Goal: Information Seeking & Learning: Learn about a topic

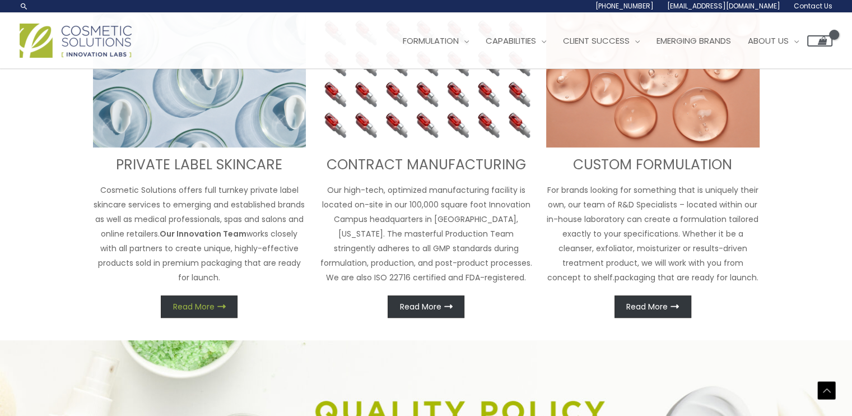
scroll to position [460, 0]
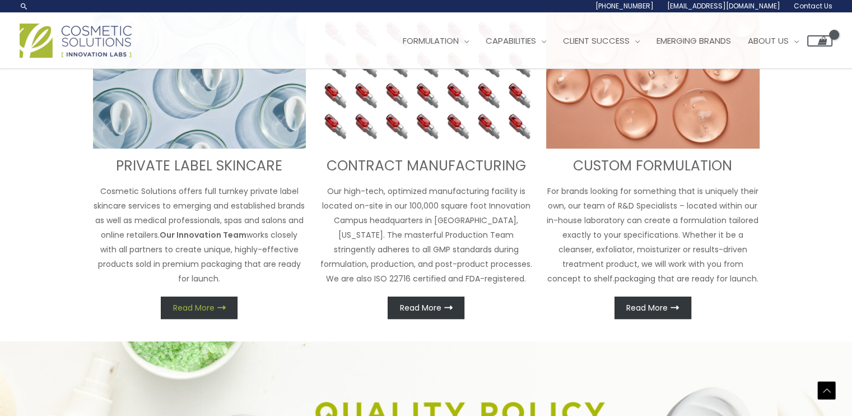
click at [191, 306] on span "Read More" at bounding box center [193, 308] width 41 height 8
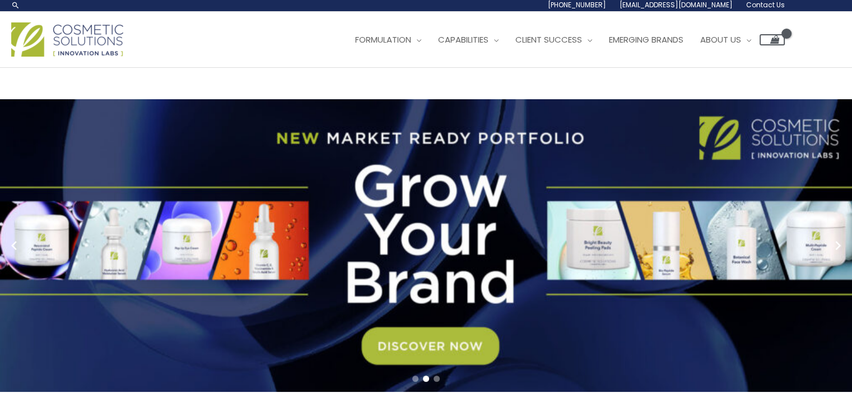
scroll to position [0, 0]
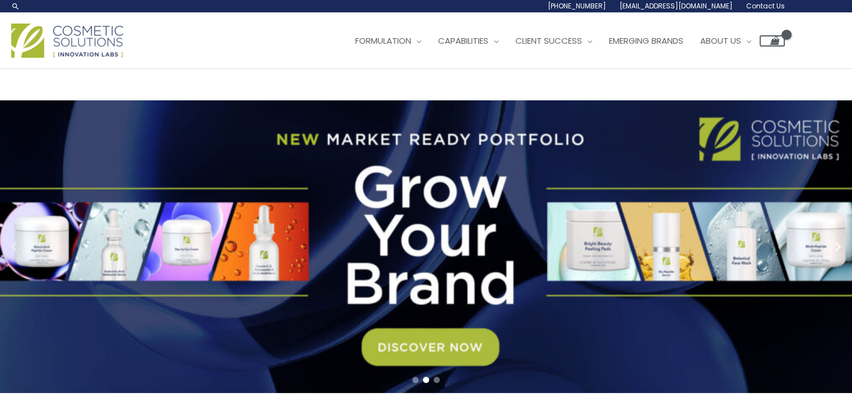
click at [12, 240] on circle "Previous slide" at bounding box center [15, 247] width 16 height 16
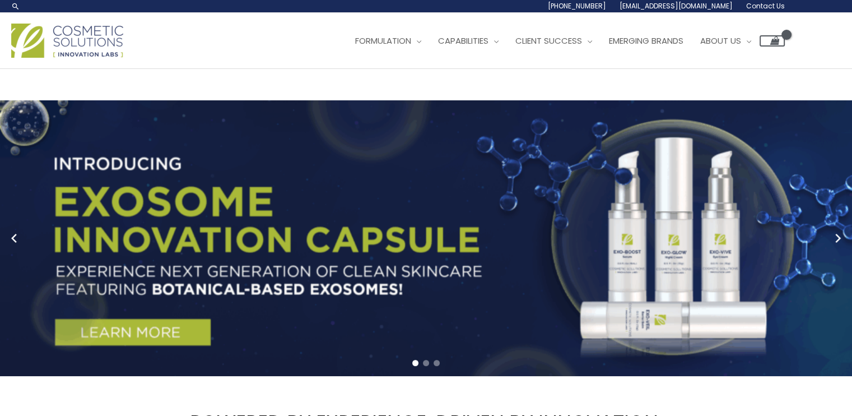
click at [103, 332] on link "1 / 3" at bounding box center [430, 238] width 860 height 276
click at [673, 43] on span "Emerging Brands" at bounding box center [646, 41] width 75 height 12
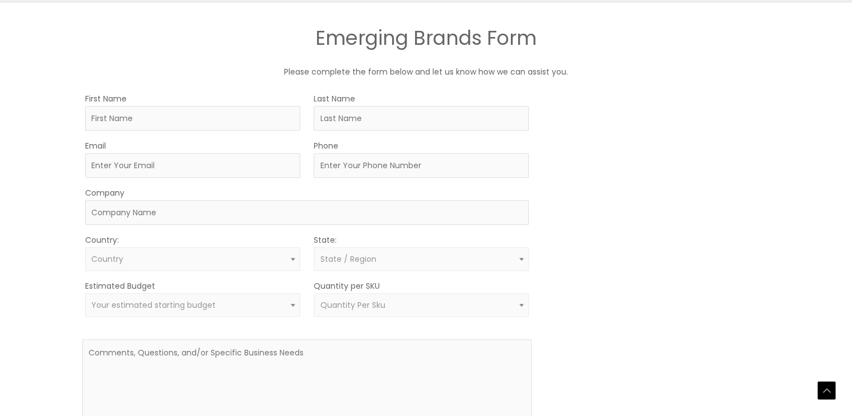
scroll to position [771, 0]
